Goal: Task Accomplishment & Management: Complete application form

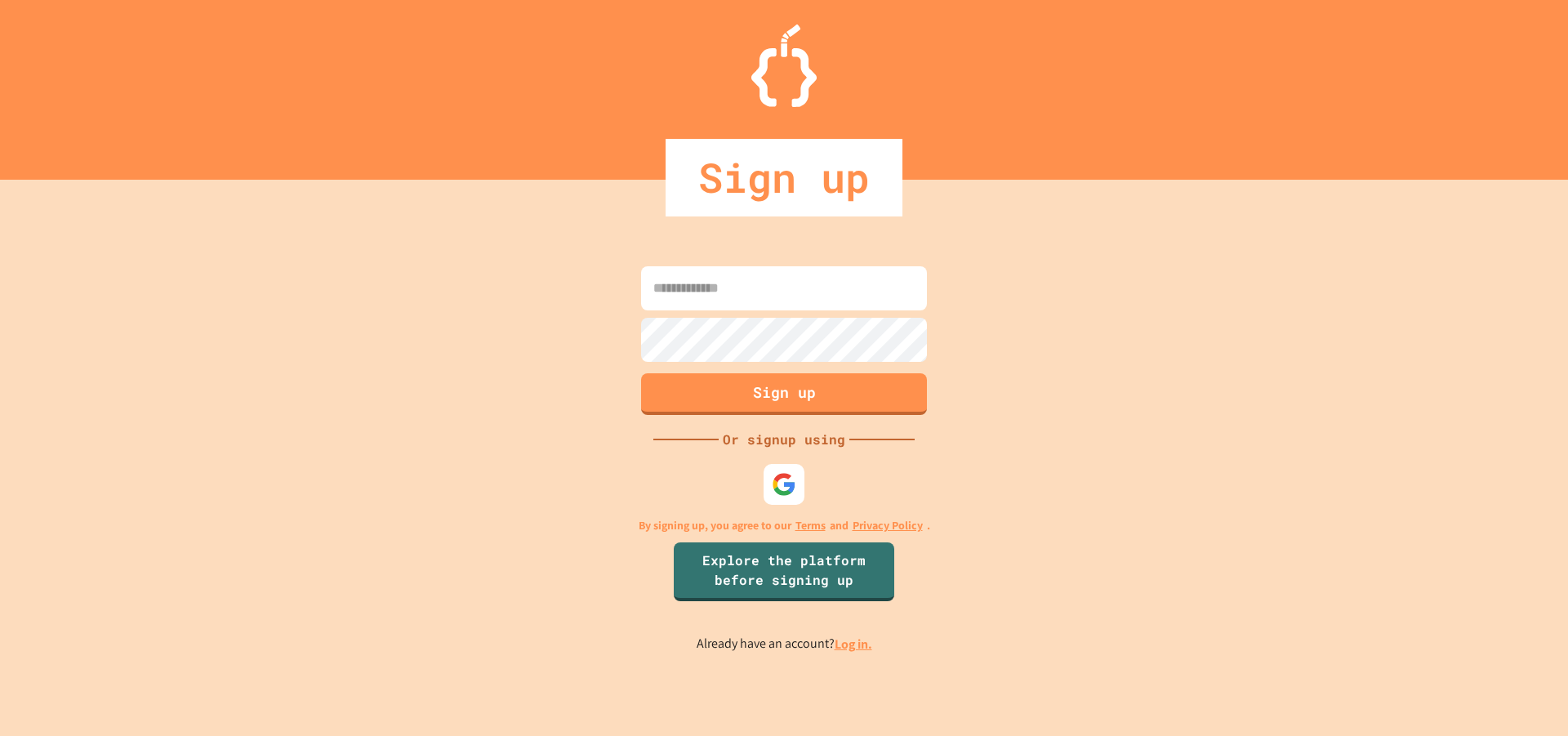
drag, startPoint x: 834, startPoint y: 413, endPoint x: 777, endPoint y: 471, distance: 81.3
click at [826, 521] on div "Sign up Or signup using By signing up, you agree to our Terms and Privacy Polic…" at bounding box center [784, 457] width 1568 height 556
click at [777, 471] on img at bounding box center [784, 483] width 27 height 27
